Goal: Task Accomplishment & Management: Manage account settings

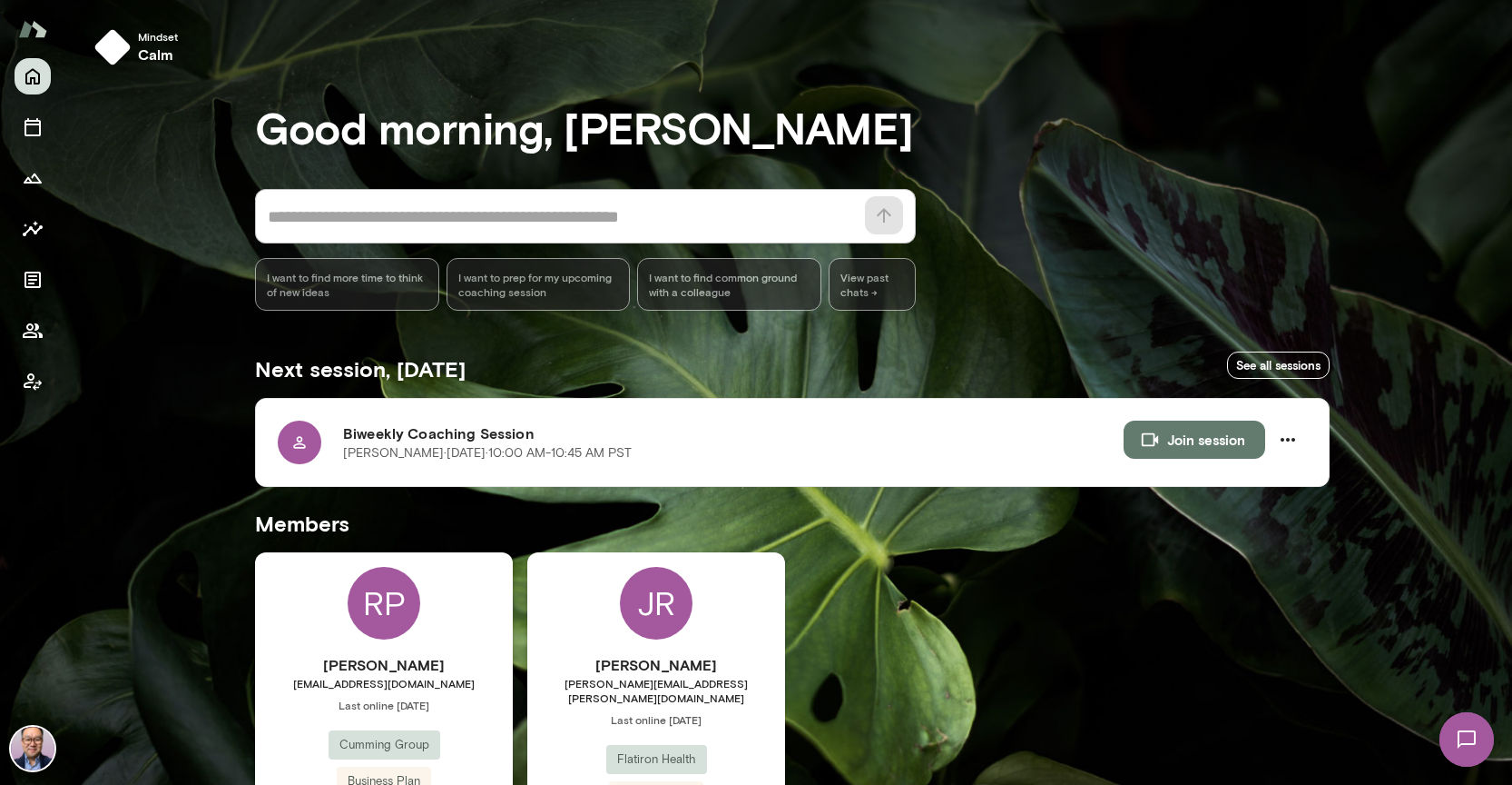
click at [665, 653] on div "JR [PERSON_NAME] [PERSON_NAME][EMAIL_ADDRESS][PERSON_NAME][DOMAIN_NAME] Last on…" at bounding box center [656, 722] width 258 height 339
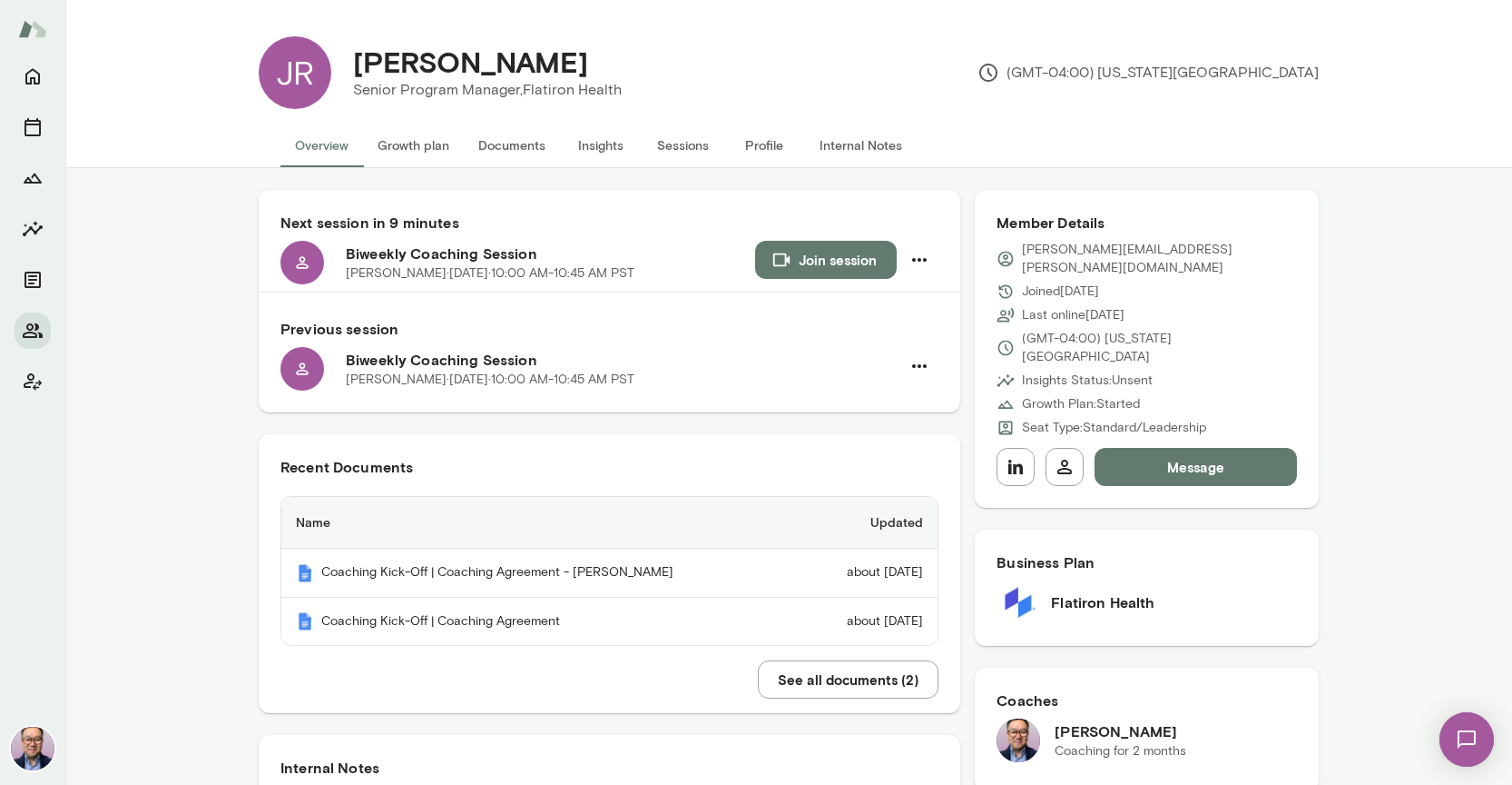
click at [429, 141] on button "Growth plan" at bounding box center [413, 145] width 100 height 43
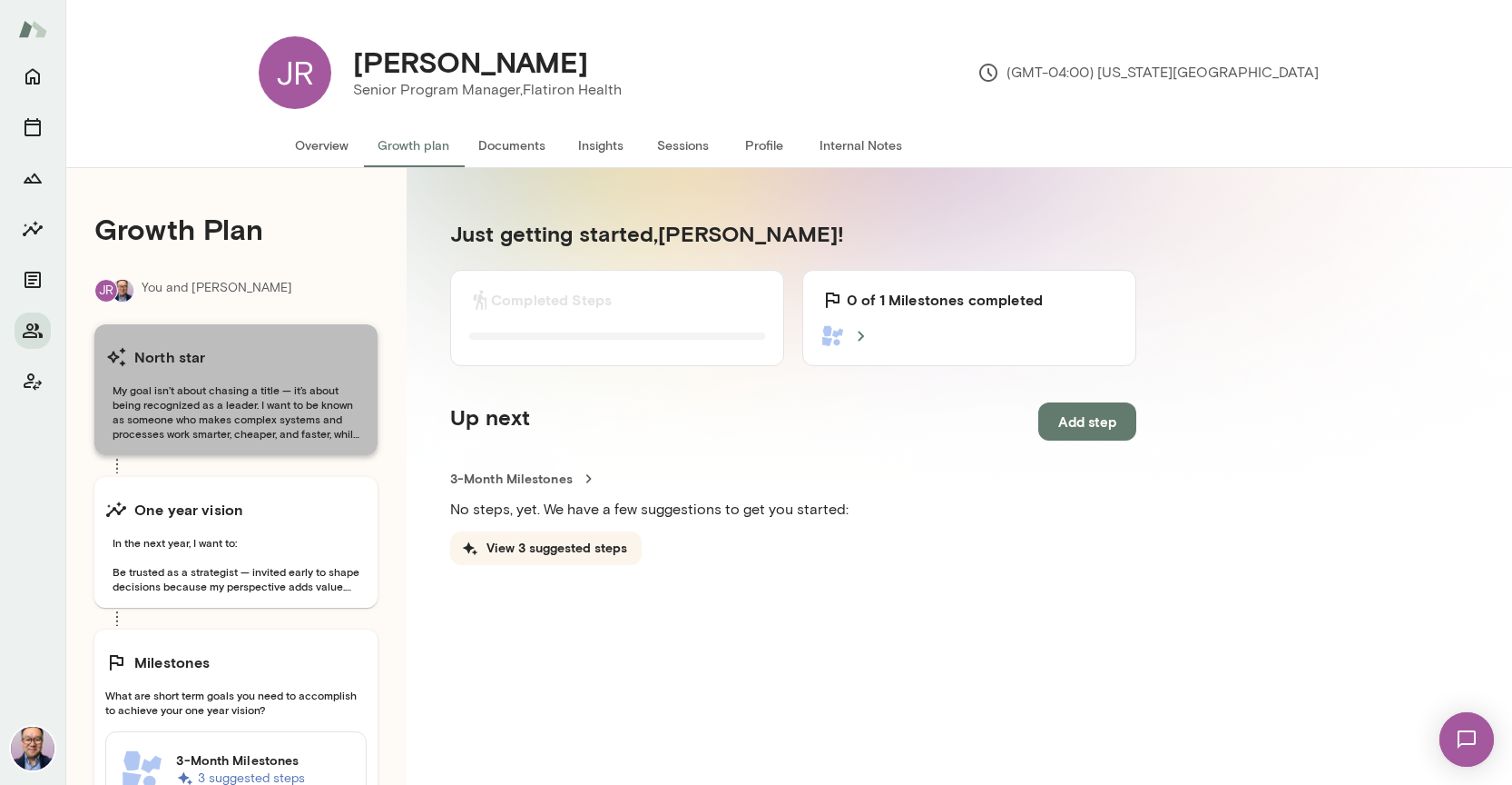
click at [281, 434] on span "My goal isn’t about chasing a title — it’s about being recognized as a leader. …" at bounding box center [236, 411] width 262 height 58
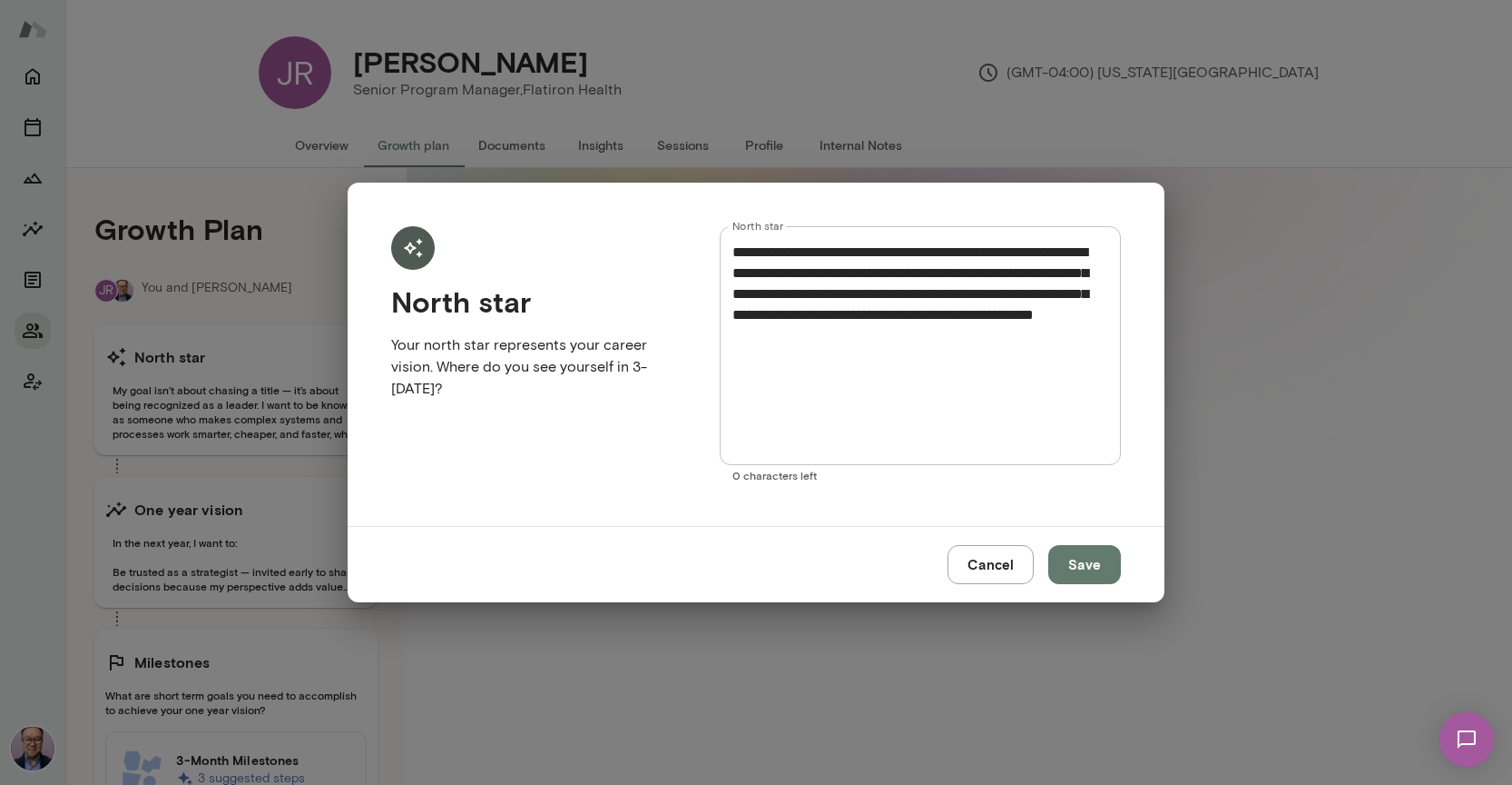
drag, startPoint x: 956, startPoint y: 376, endPoint x: 956, endPoint y: 363, distance: 13.0
click at [956, 373] on textarea "**********" at bounding box center [921, 346] width 376 height 208
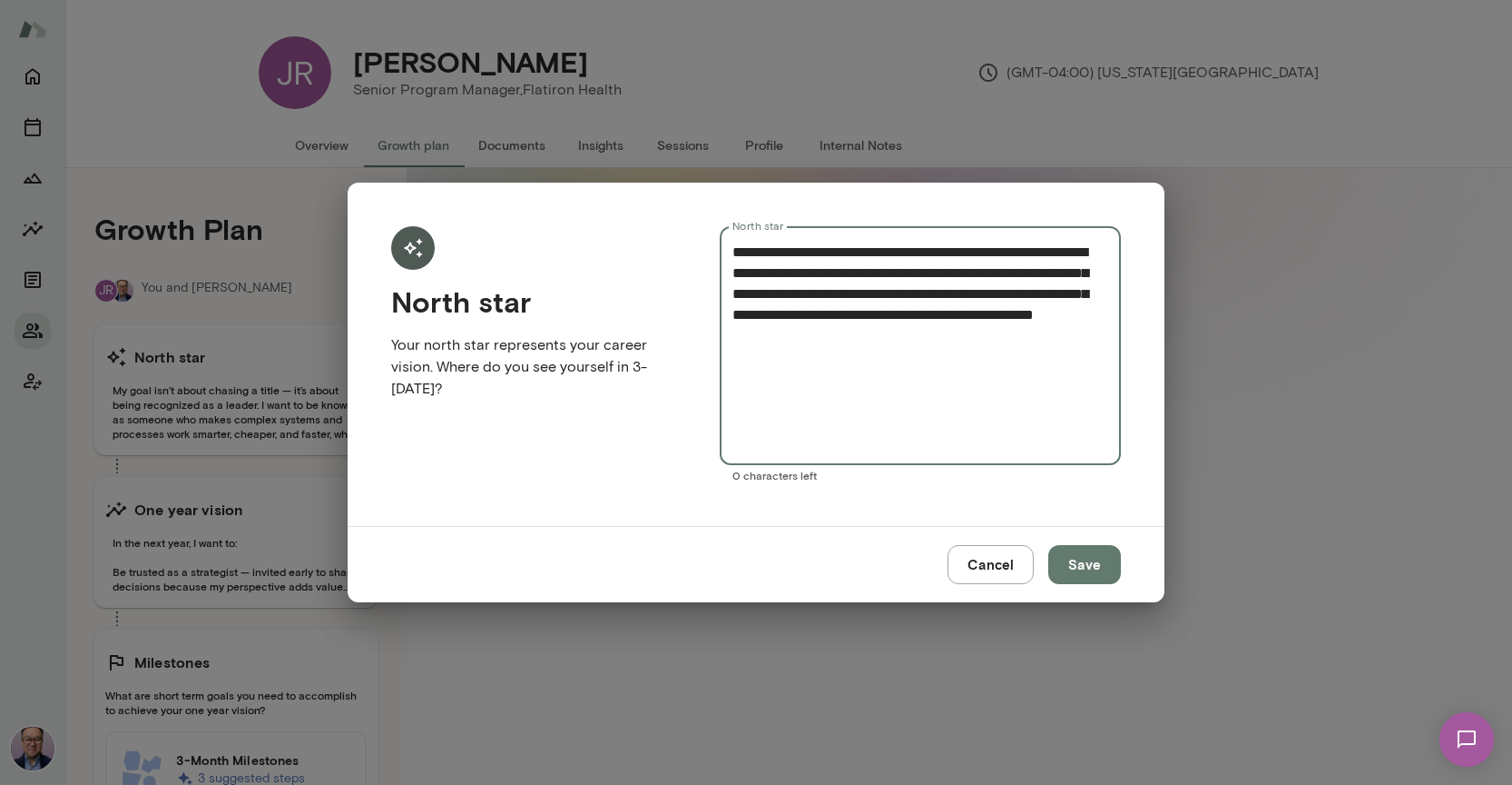
click at [1026, 563] on button "Cancel" at bounding box center [991, 564] width 87 height 38
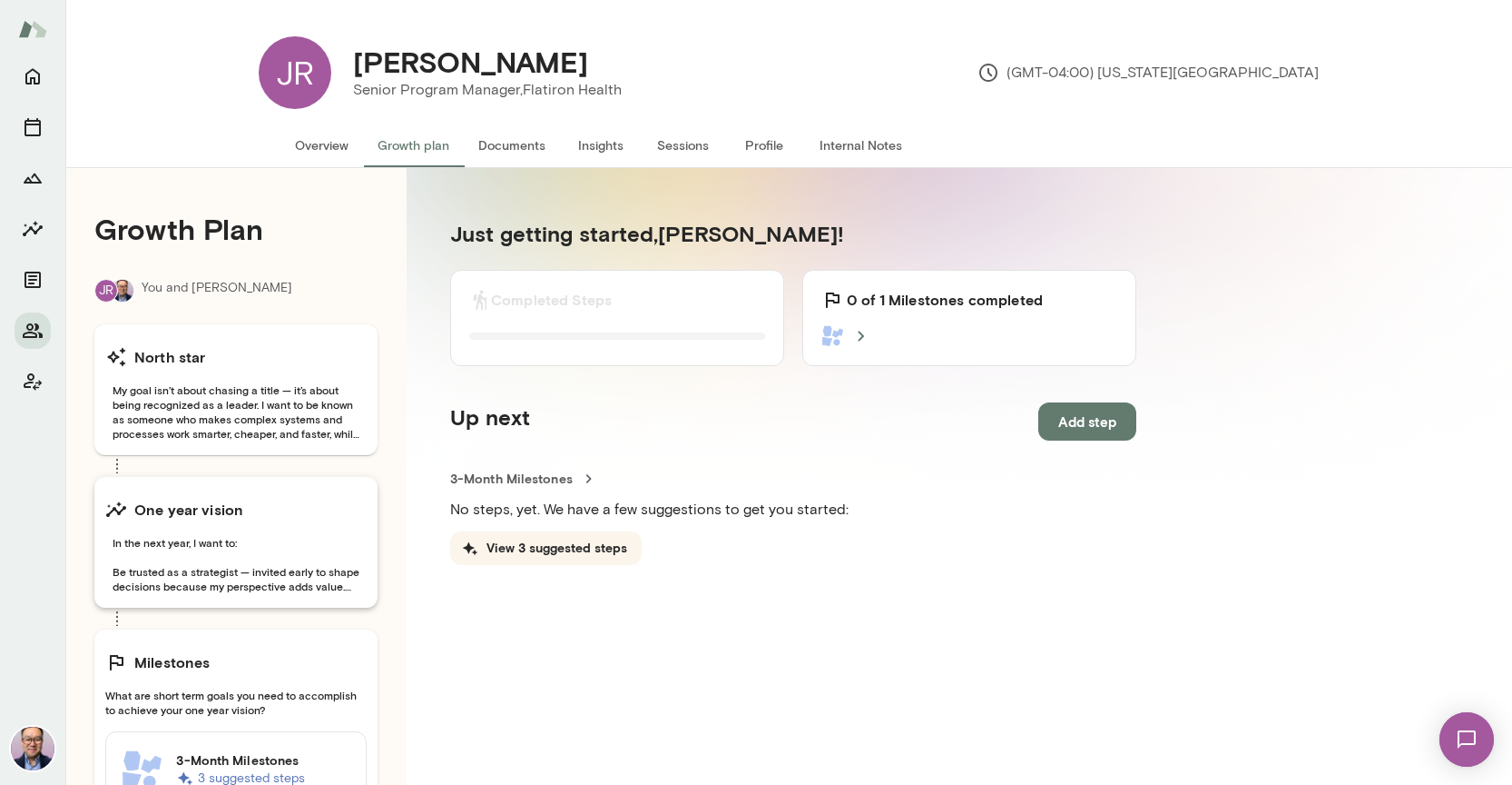
click at [196, 589] on span "In the next year, I want to: Be trusted as a strategist — invited early to shap…" at bounding box center [236, 564] width 262 height 58
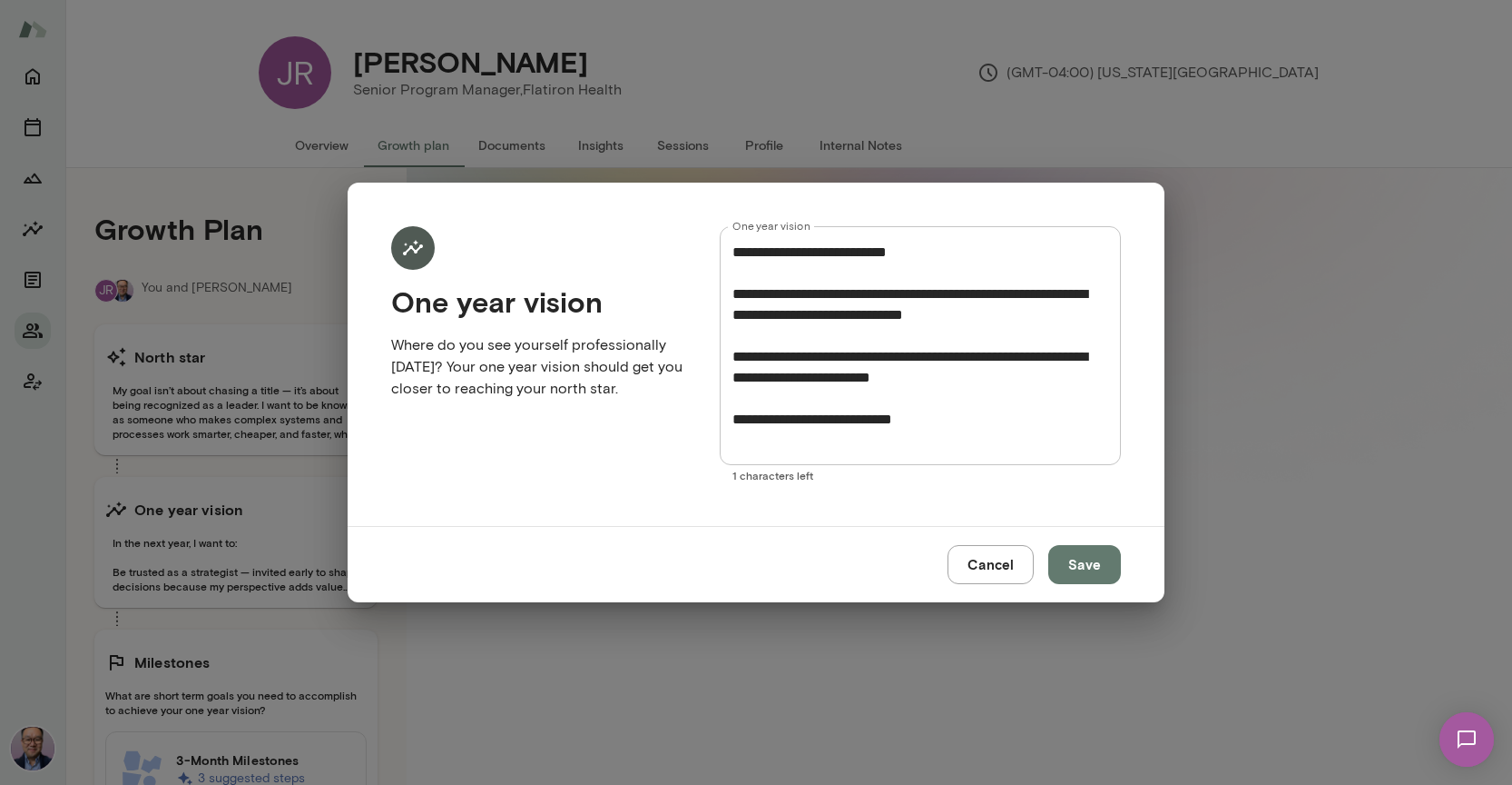
scroll to position [1, 0]
click at [1018, 556] on button "Cancel" at bounding box center [991, 564] width 87 height 38
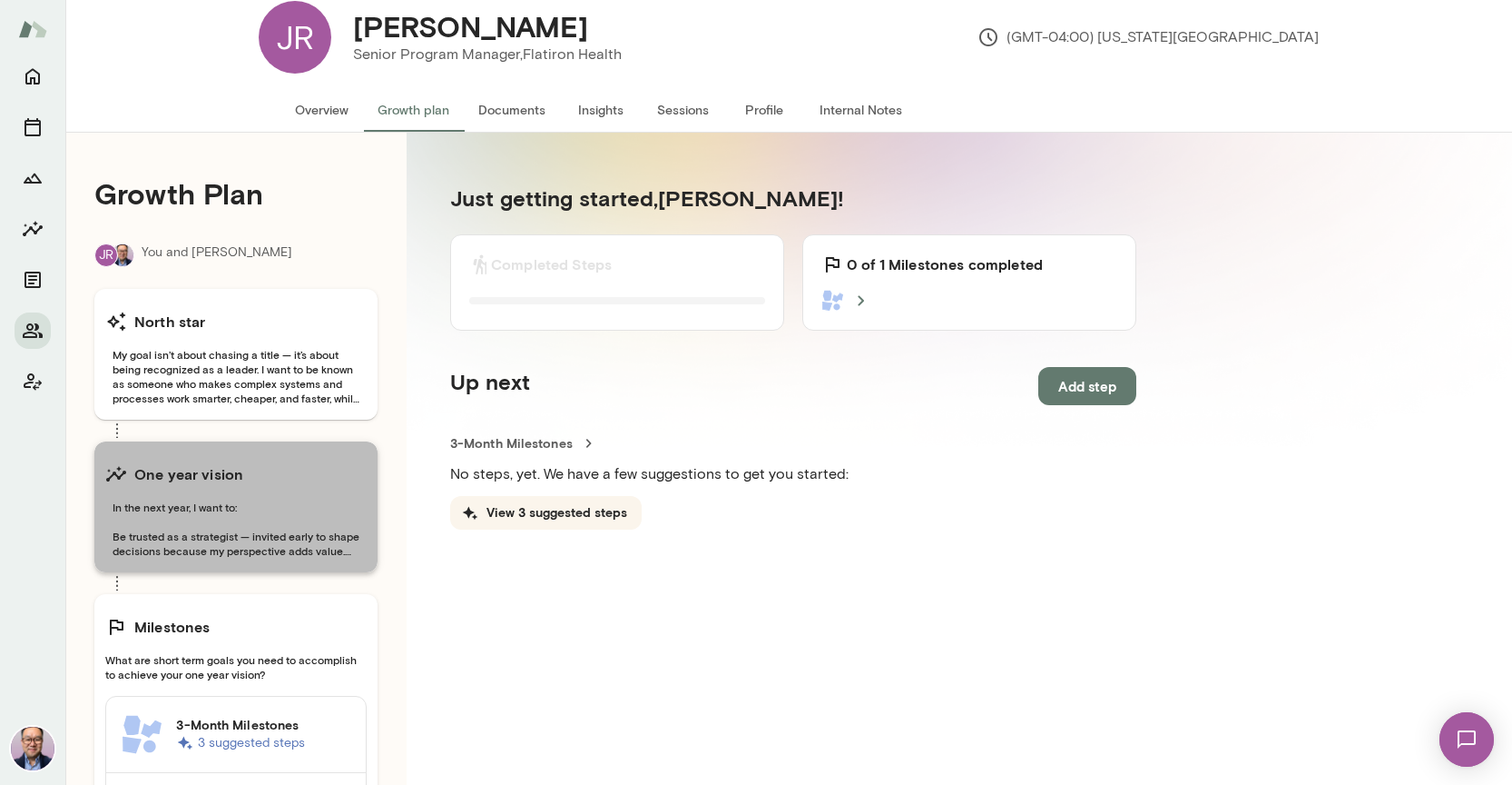
scroll to position [38, 0]
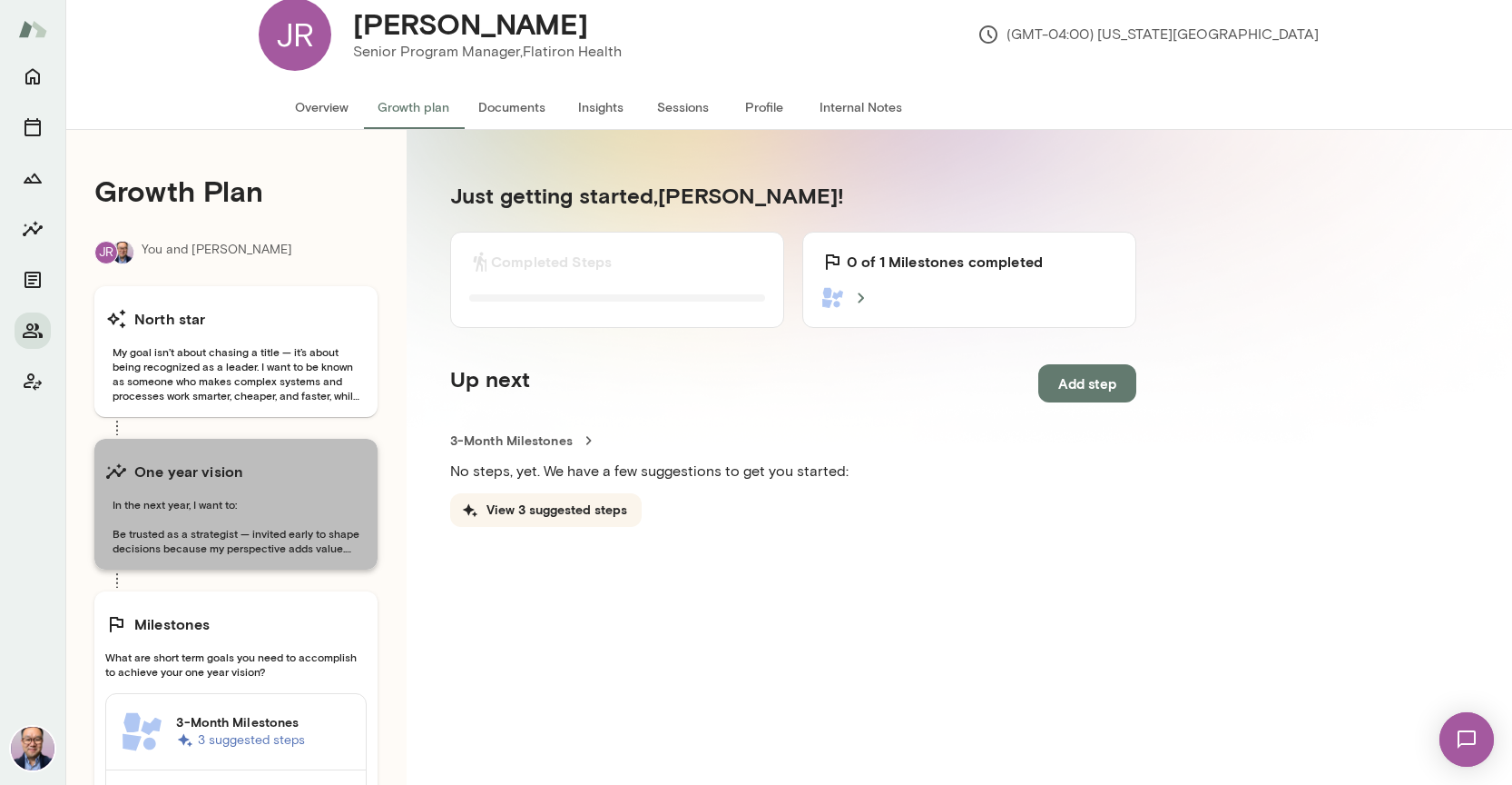
click at [260, 538] on span "In the next year, I want to: Be trusted as a strategist — invited early to shap…" at bounding box center [236, 526] width 262 height 58
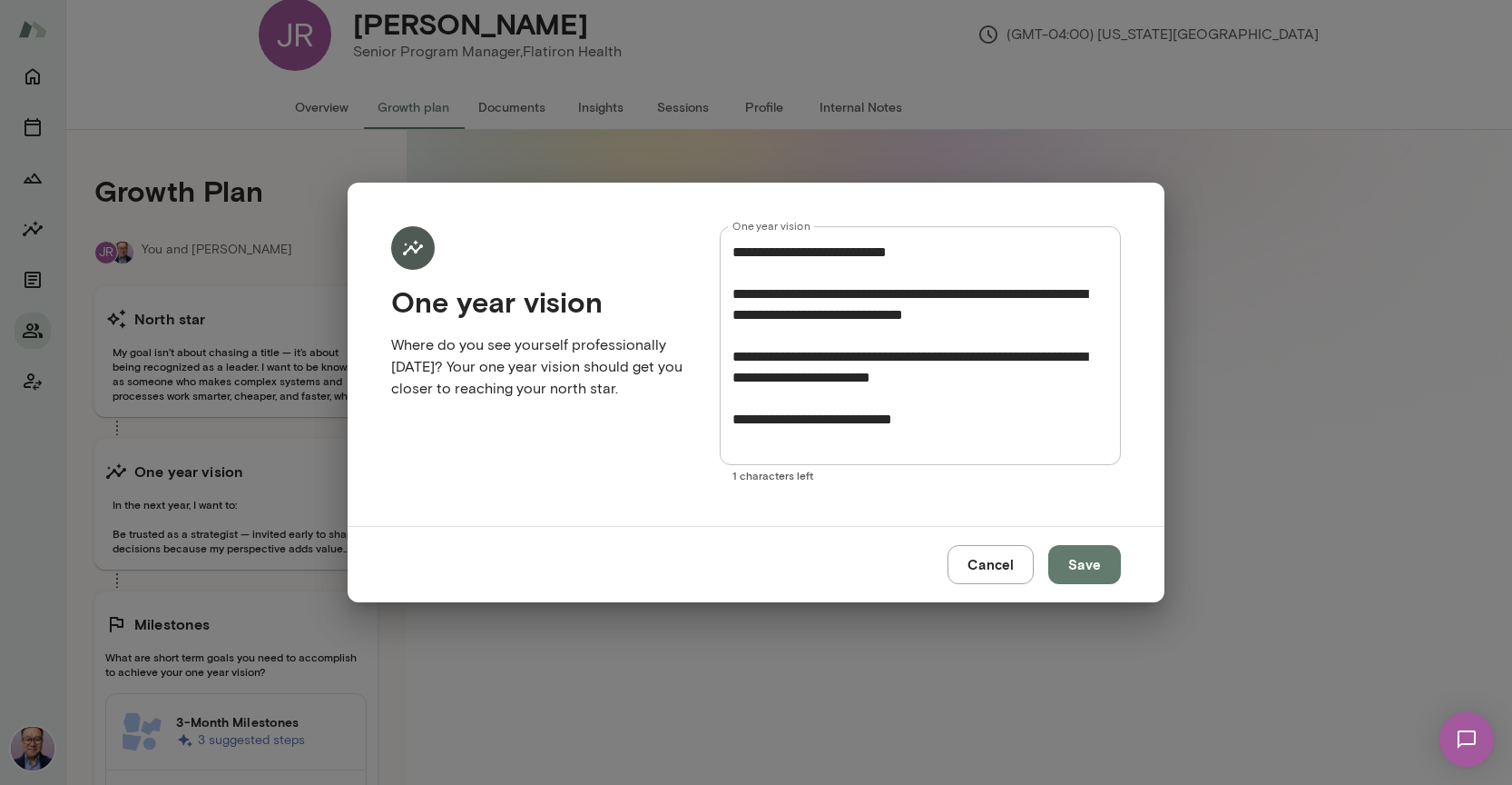
scroll to position [1, 0]
click at [1003, 565] on button "Cancel" at bounding box center [991, 564] width 87 height 38
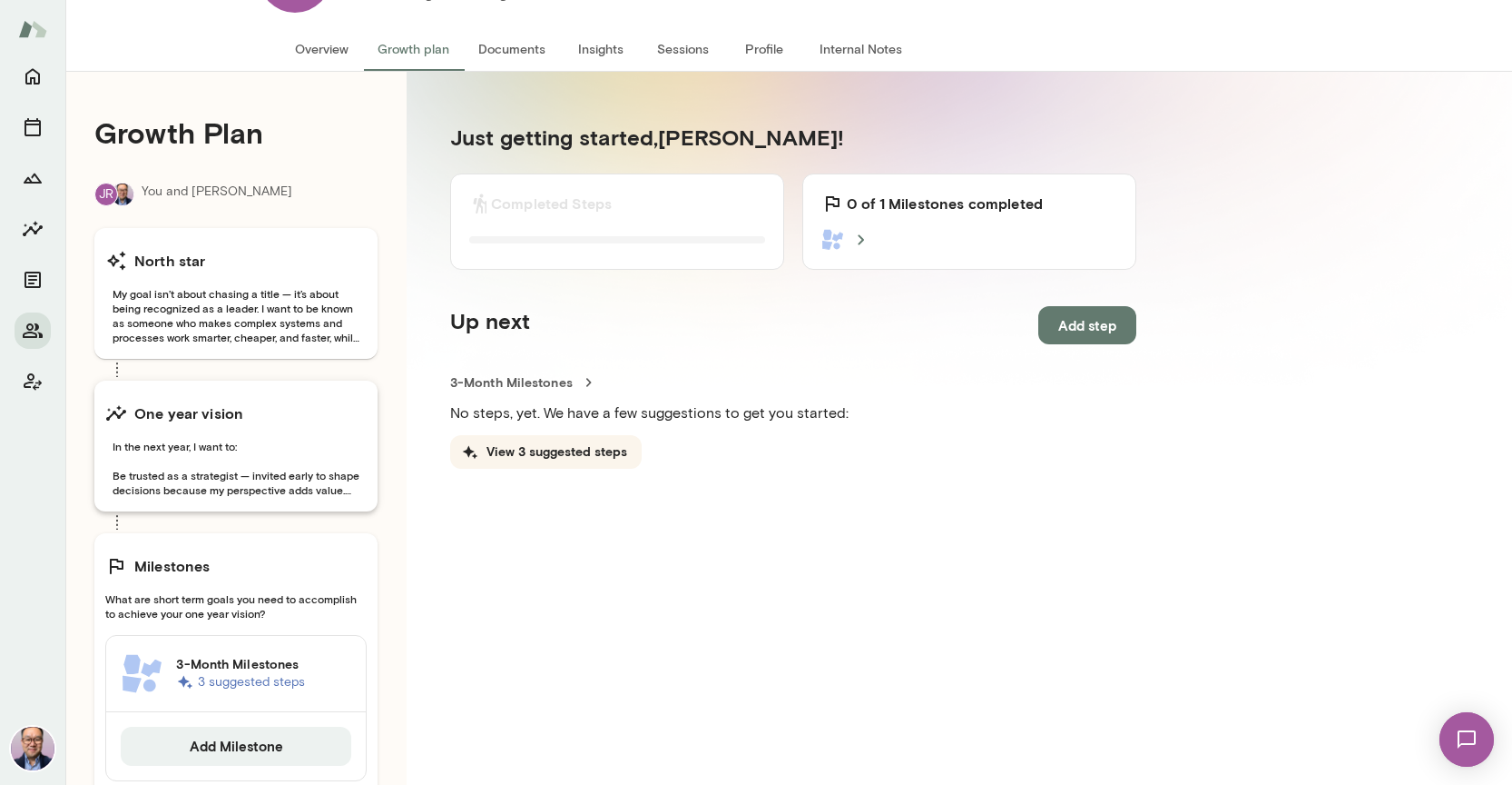
scroll to position [94, 0]
click at [207, 339] on span "My goal isn’t about chasing a title — it’s about being recognized as a leader. …" at bounding box center [236, 316] width 262 height 58
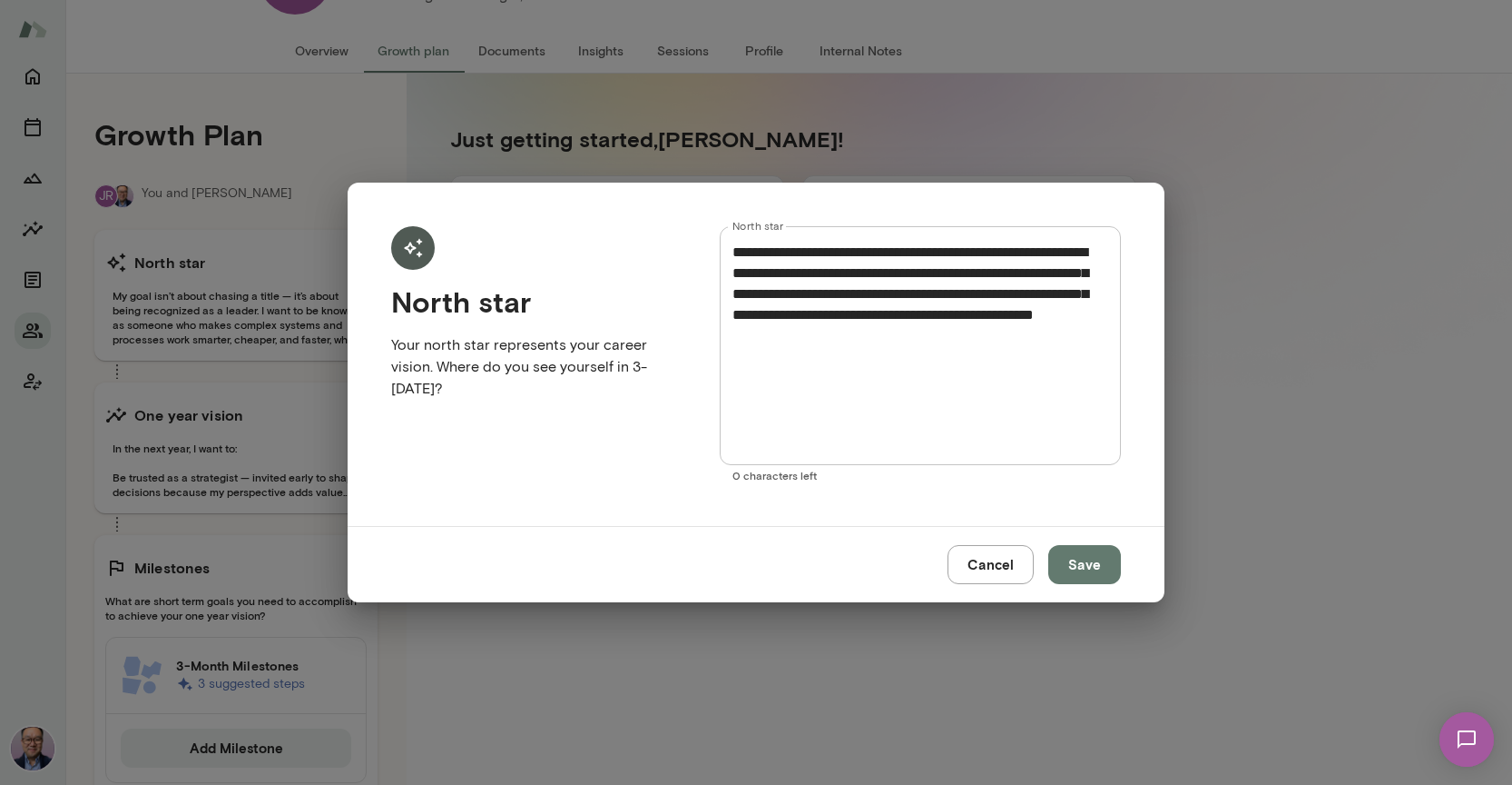
click at [202, 431] on div "**********" at bounding box center [756, 392] width 1512 height 785
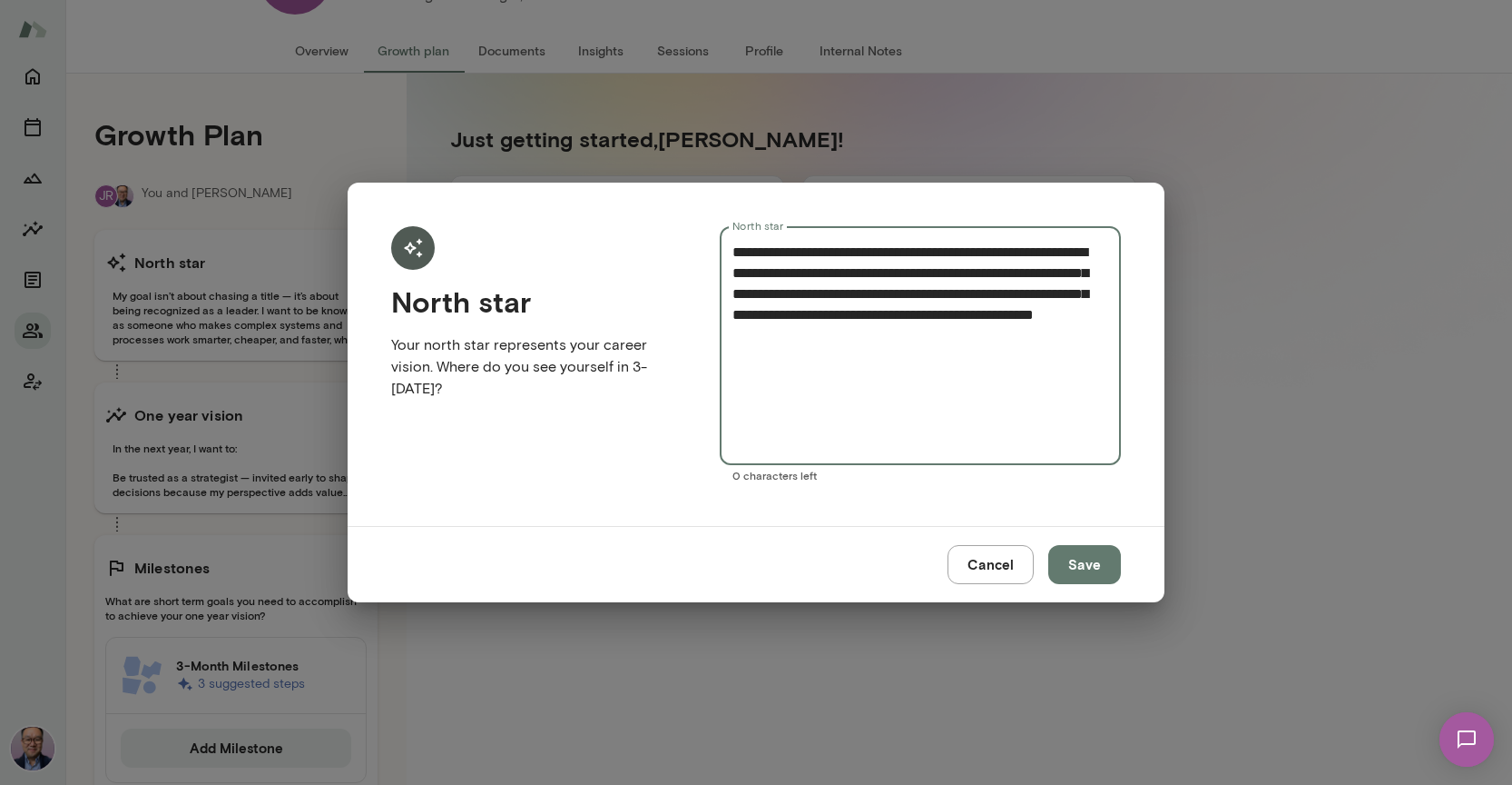
drag, startPoint x: 977, startPoint y: 340, endPoint x: 853, endPoint y: 299, distance: 130.6
click at [699, 246] on form "**********" at bounding box center [756, 354] width 730 height 256
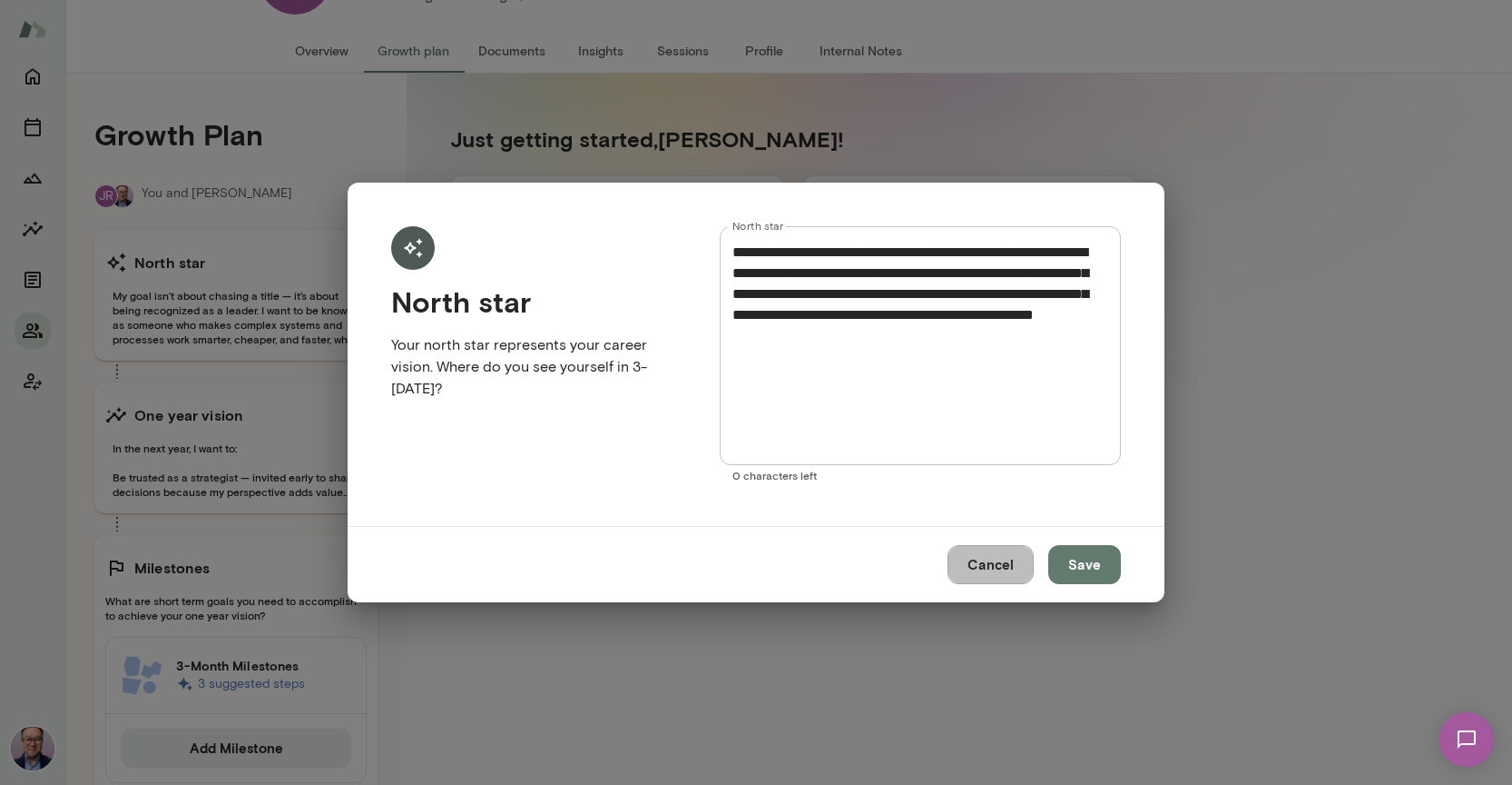
click at [1003, 564] on button "Cancel" at bounding box center [991, 564] width 87 height 38
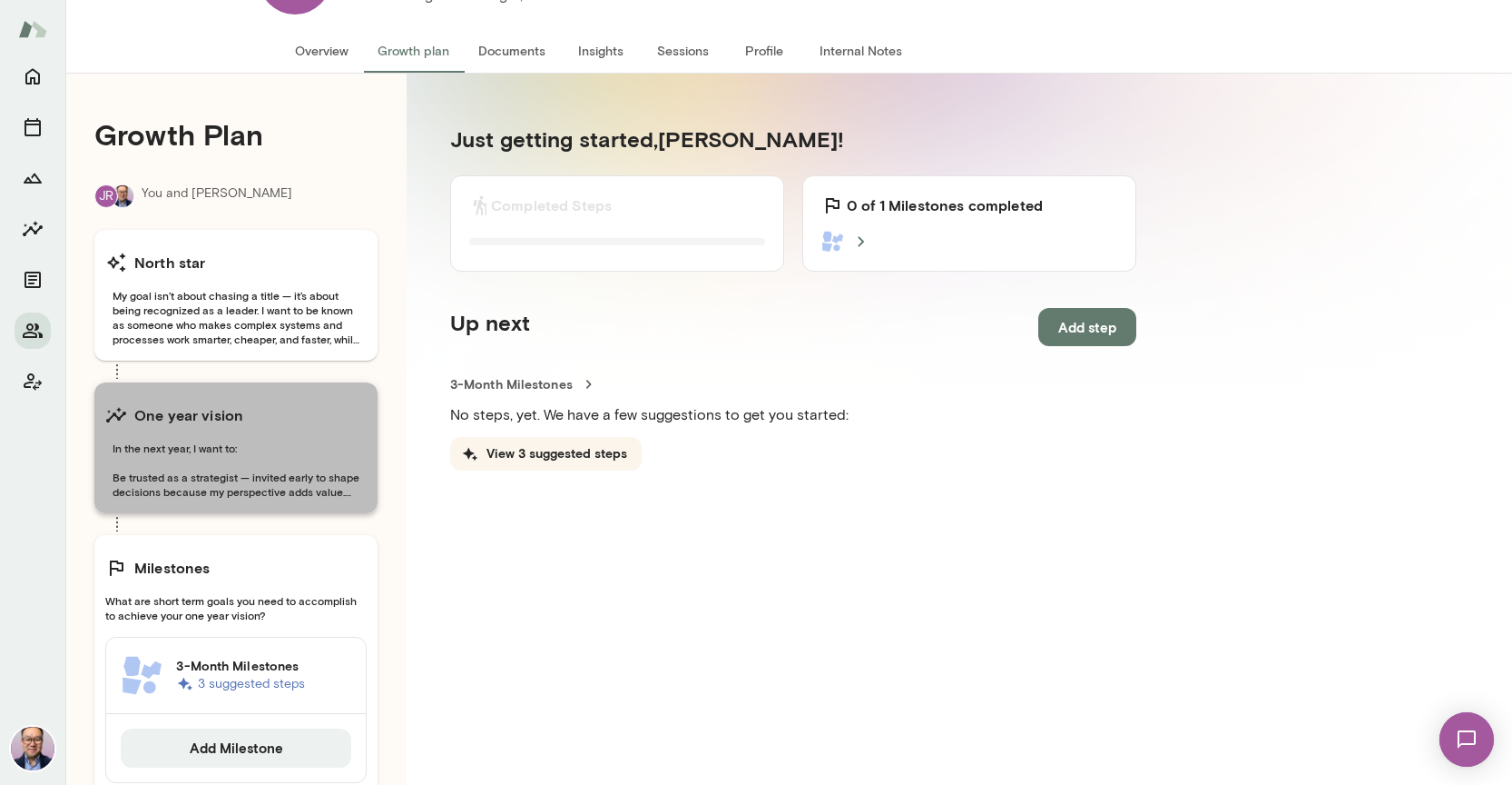
click at [334, 482] on span "In the next year, I want to: Be trusted as a strategist — invited early to shap…" at bounding box center [236, 470] width 262 height 58
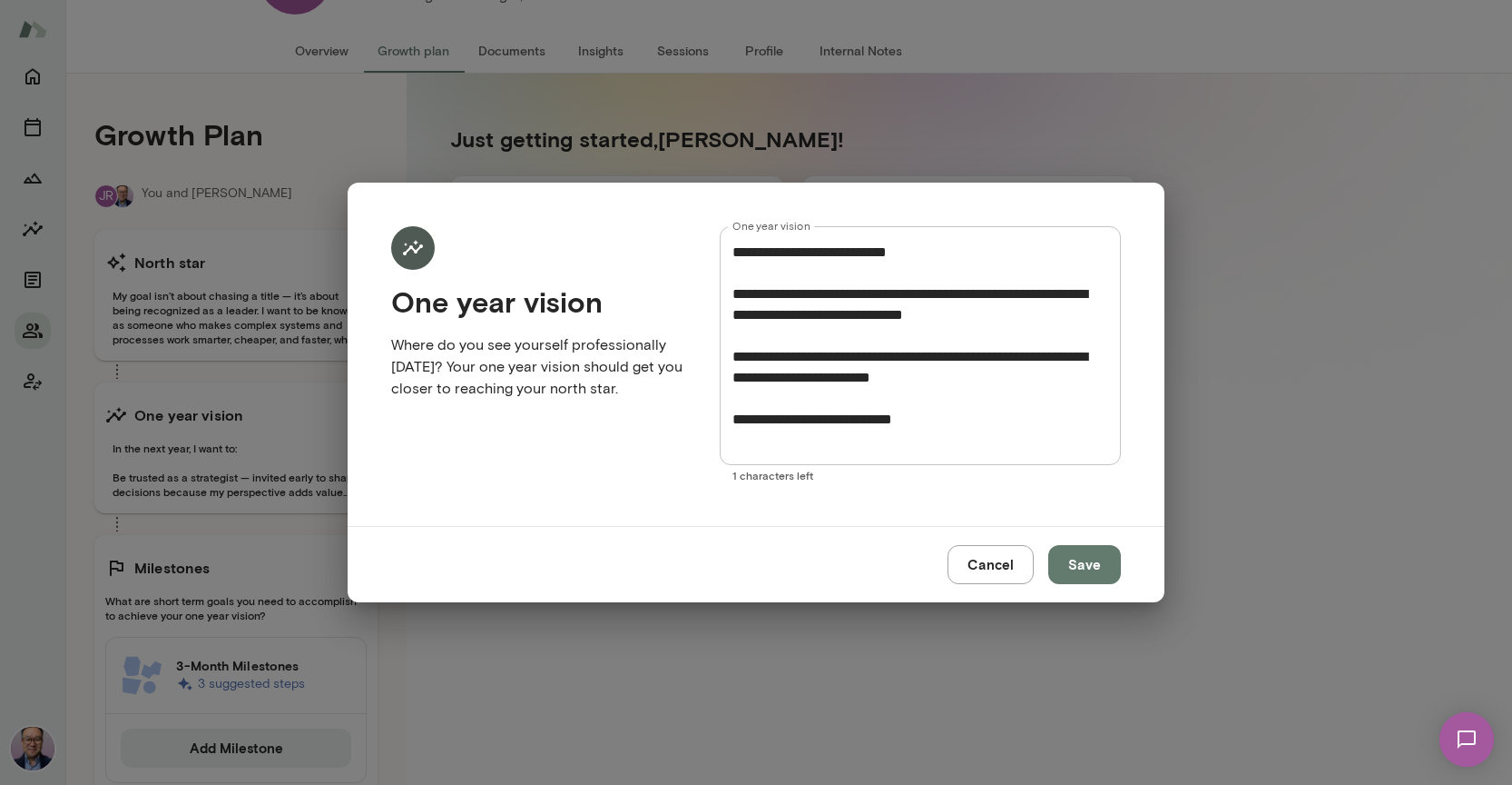
scroll to position [0, 0]
click at [1017, 575] on button "Cancel" at bounding box center [991, 564] width 87 height 38
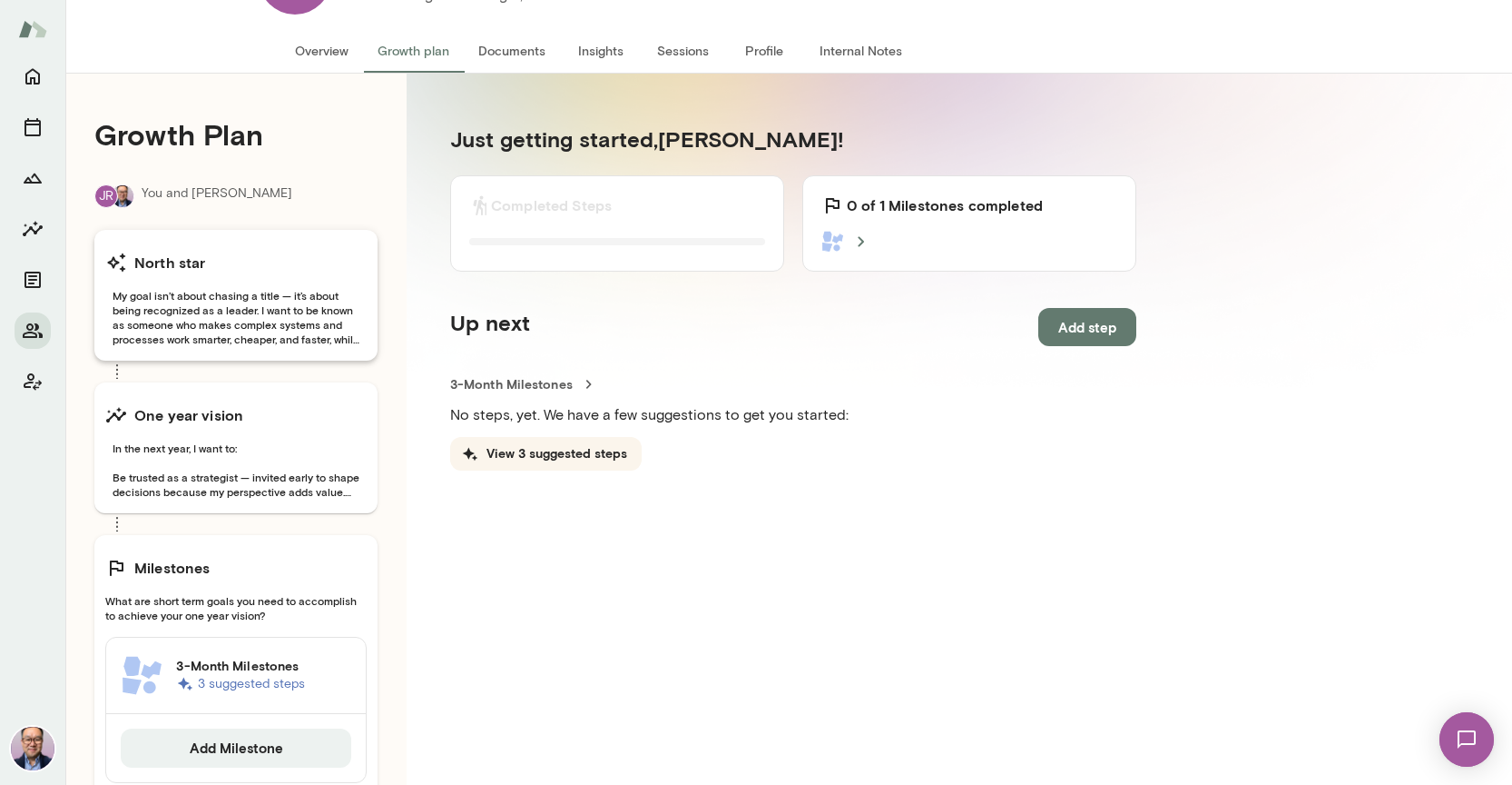
click at [164, 306] on span "My goal isn’t about chasing a title — it’s about being recognized as a leader. …" at bounding box center [236, 316] width 262 height 58
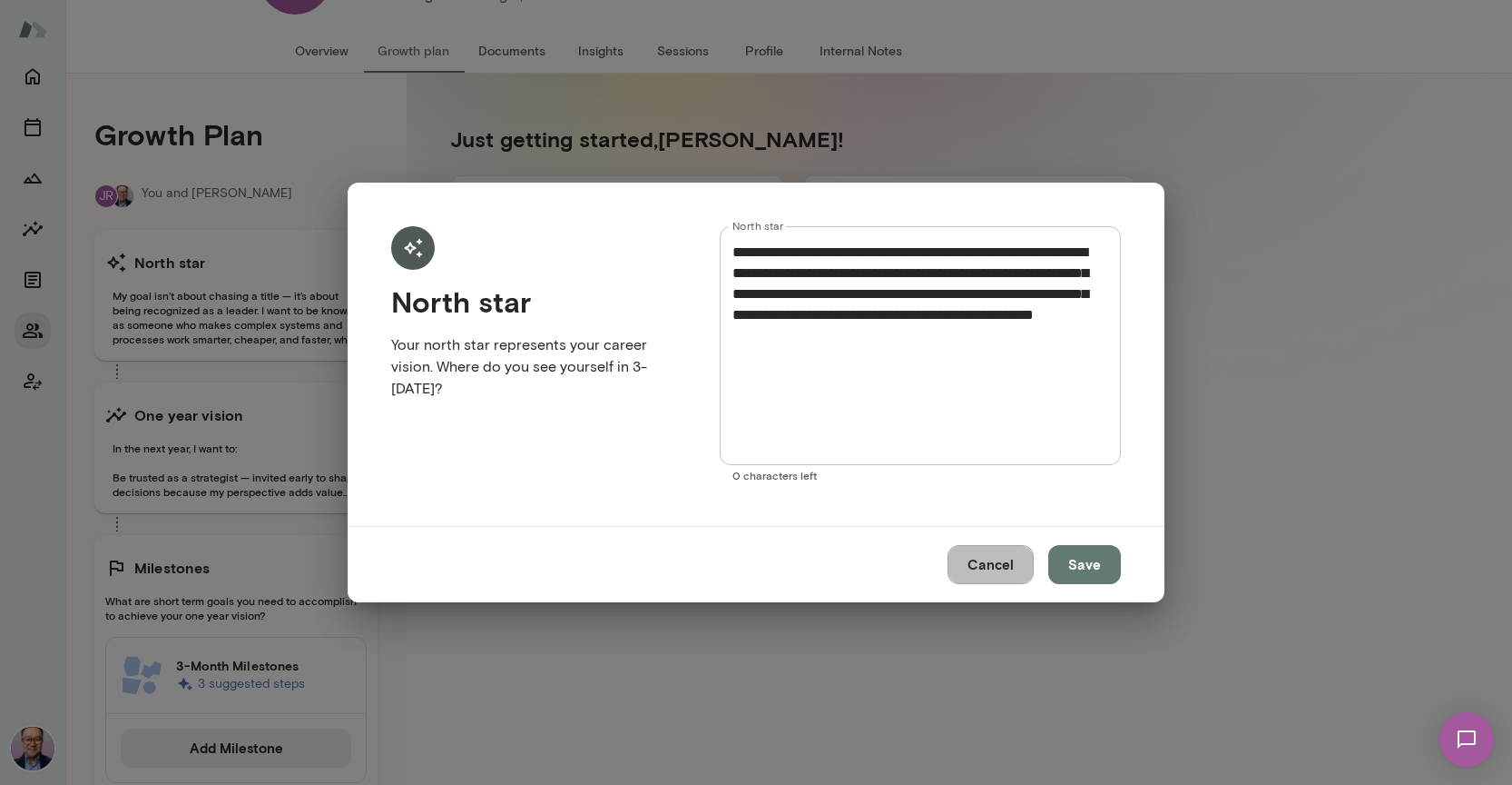
click at [992, 569] on button "Cancel" at bounding box center [991, 564] width 87 height 38
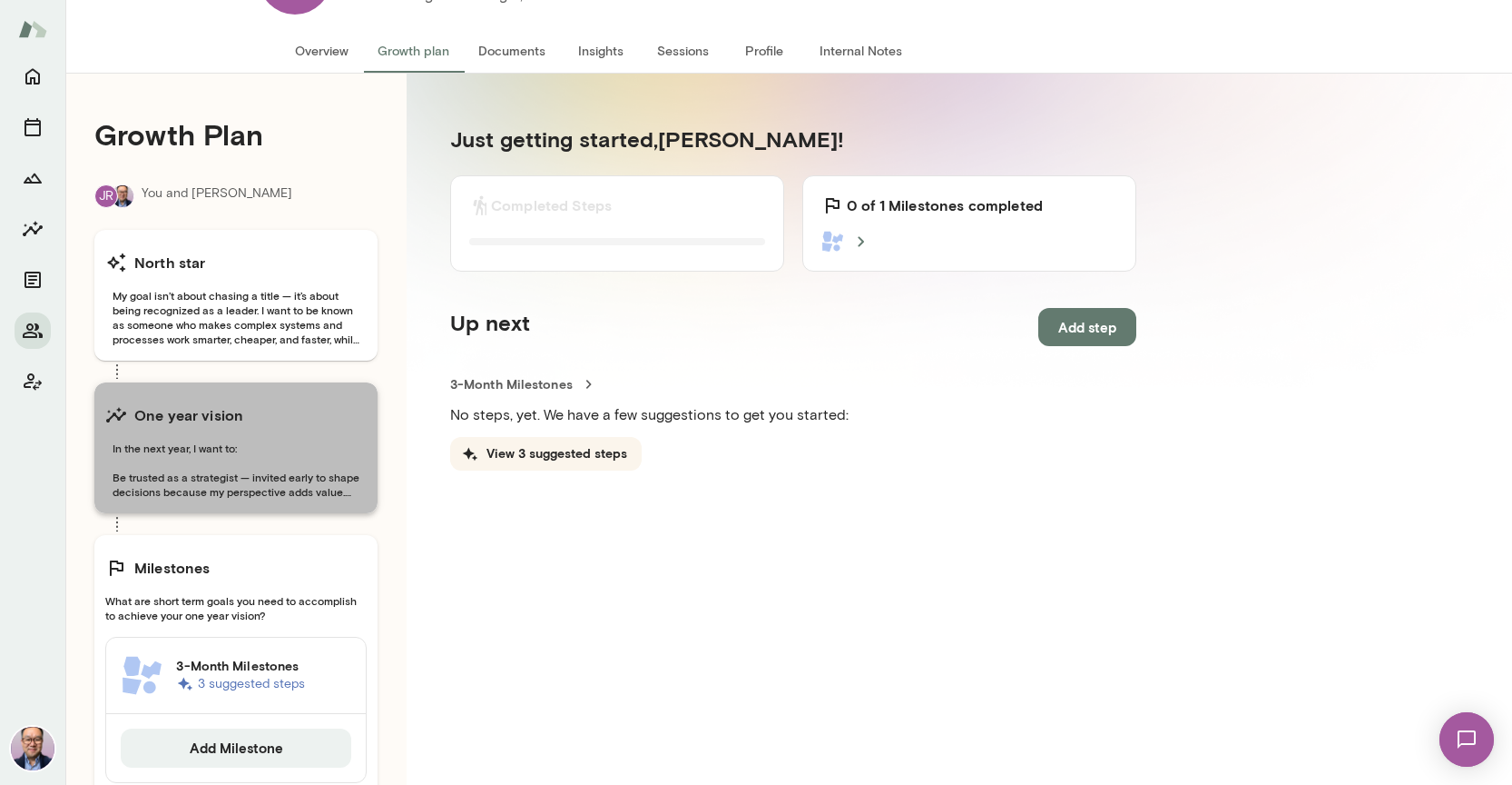
click at [279, 469] on span "In the next year, I want to: Be trusted as a strategist — invited early to shap…" at bounding box center [236, 470] width 262 height 58
